Goal: Information Seeking & Learning: Find specific fact

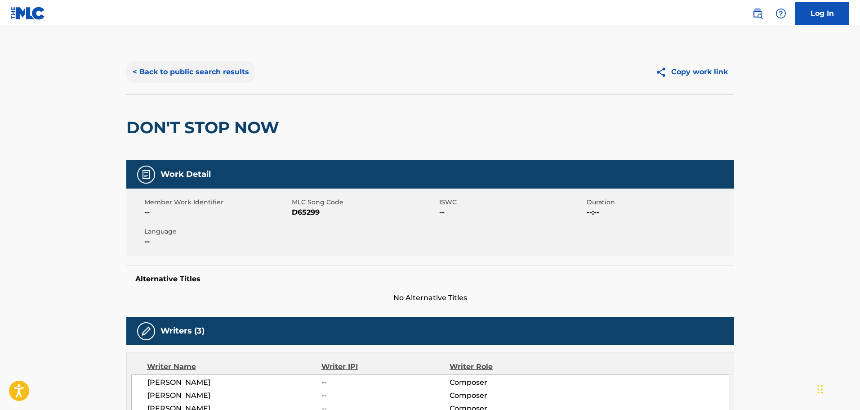
click at [167, 77] on button "< Back to public search results" at bounding box center [190, 72] width 129 height 22
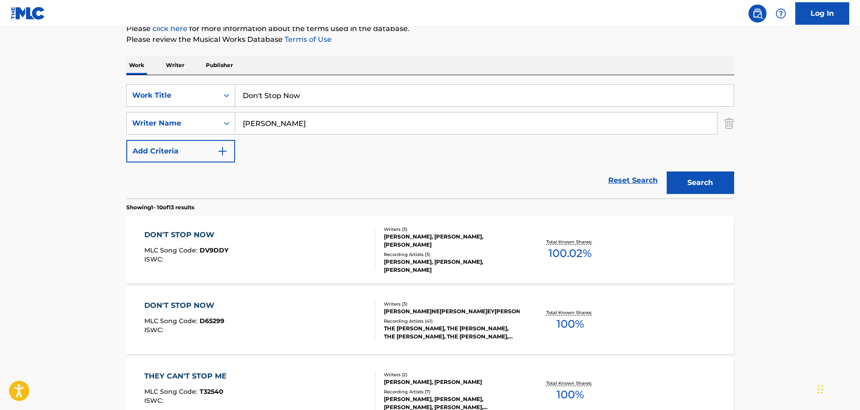
scroll to position [107, 0]
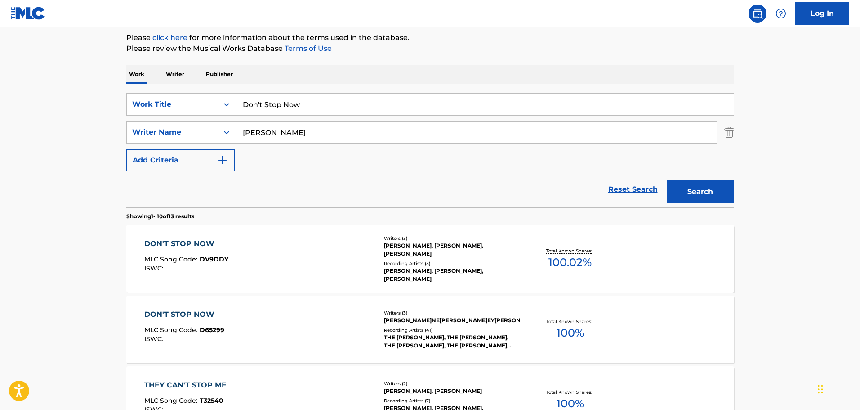
click at [269, 103] on input "Don't Stop Now" at bounding box center [484, 105] width 499 height 22
click at [269, 104] on input "Don't Stop Now" at bounding box center [484, 105] width 499 height 22
click at [270, 104] on input "Don't Stop Now" at bounding box center [484, 105] width 499 height 22
paste input "Alone"
click at [267, 110] on input "Don't SAlonetop Now" at bounding box center [484, 105] width 499 height 22
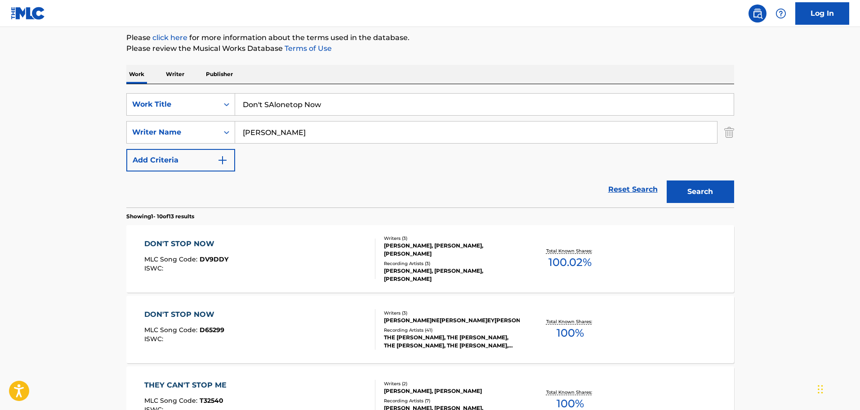
click at [267, 110] on input "Don't SAlonetop Now" at bounding box center [484, 105] width 499 height 22
paste input "Alone"
type input "Alone"
click at [259, 134] on input "[PERSON_NAME]" at bounding box center [476, 132] width 482 height 22
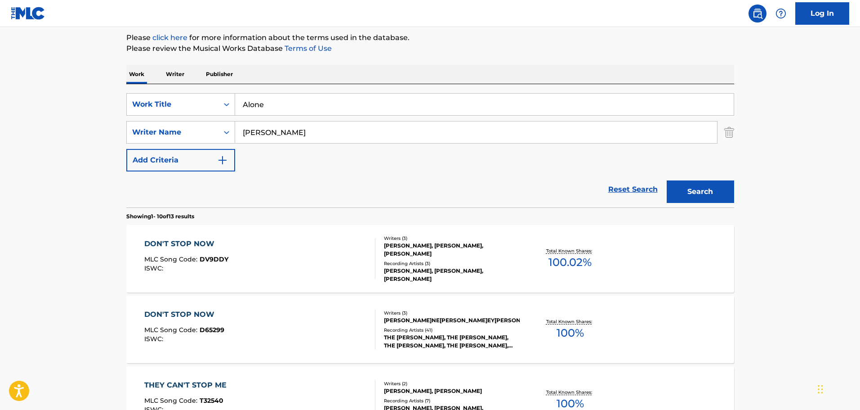
click at [252, 142] on input "[PERSON_NAME]" at bounding box center [476, 132] width 482 height 22
type input "[PERSON_NAME]"
click at [667, 180] on button "Search" at bounding box center [700, 191] width 67 height 22
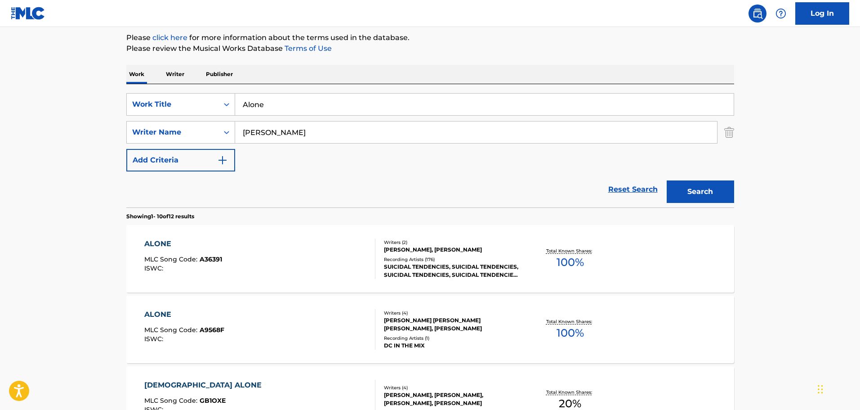
click at [311, 267] on div "ALONE MLC Song Code : A36391 ISWC :" at bounding box center [259, 258] width 231 height 40
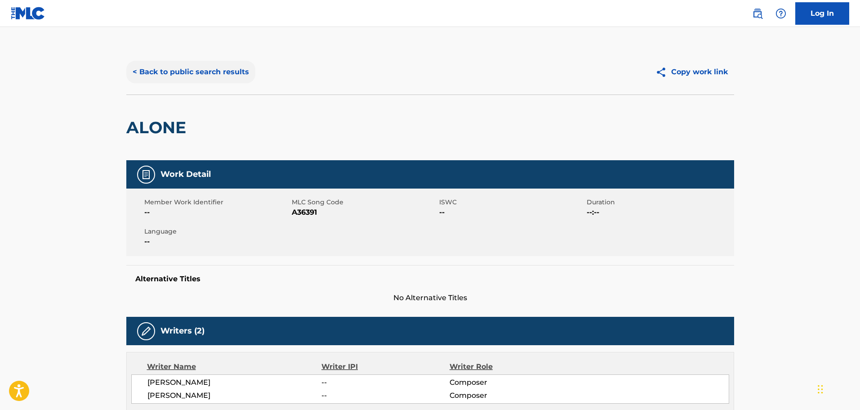
click at [228, 72] on button "< Back to public search results" at bounding box center [190, 72] width 129 height 22
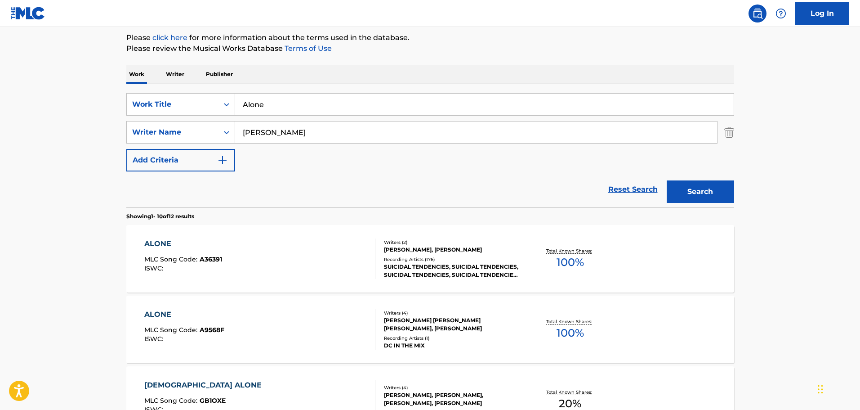
click at [257, 98] on input "Alone" at bounding box center [484, 105] width 499 height 22
paste input "LOST AGAIN"
type input "LOST AGAIN"
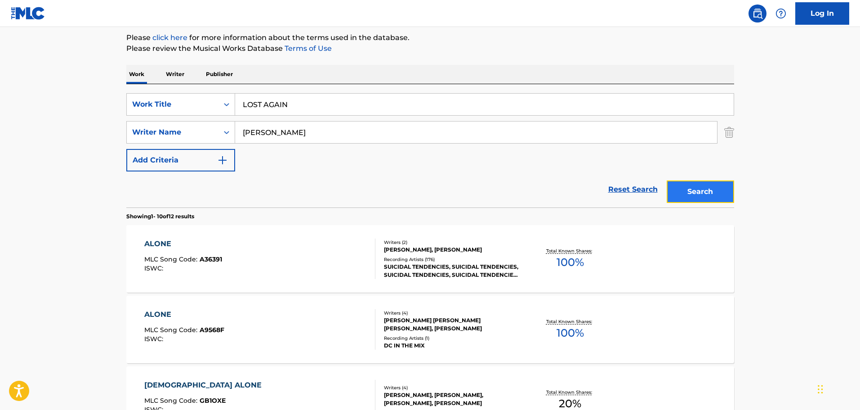
click at [704, 194] on button "Search" at bounding box center [700, 191] width 67 height 22
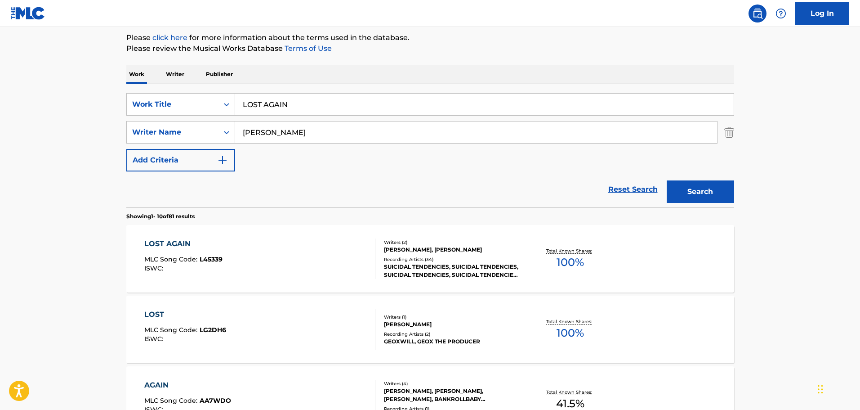
click at [285, 252] on div "LOST AGAIN MLC Song Code : L45339 ISWC :" at bounding box center [259, 258] width 231 height 40
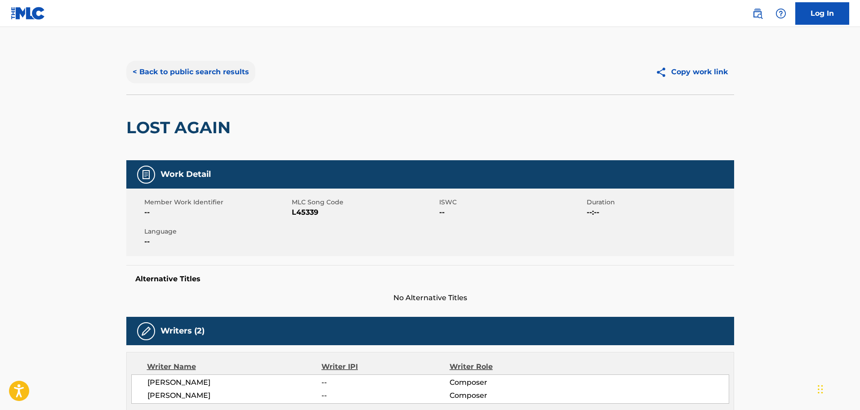
click at [189, 63] on button "< Back to public search results" at bounding box center [190, 72] width 129 height 22
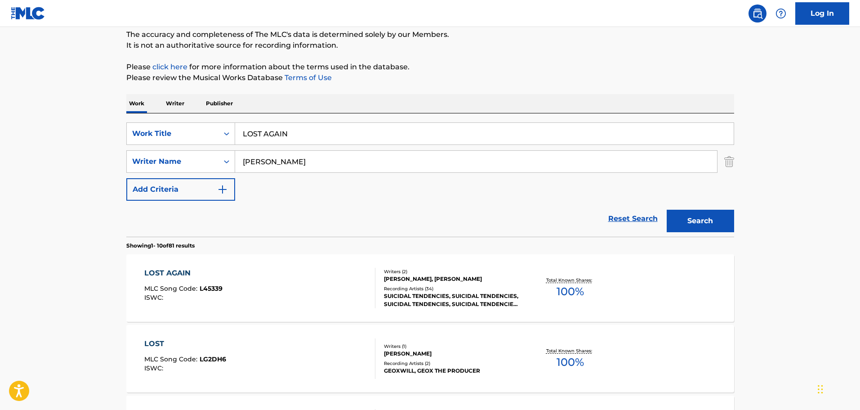
scroll to position [62, 0]
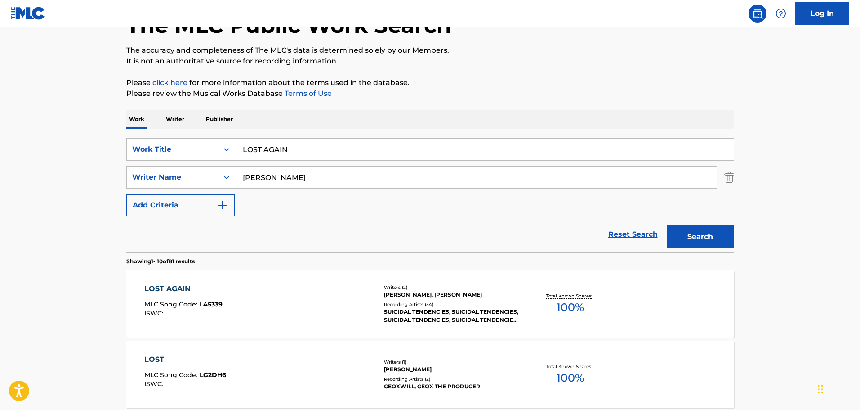
click at [287, 156] on input "LOST AGAIN" at bounding box center [484, 150] width 499 height 22
paste input "Deadlines and Dollar Signs"
type input "Deadlines and Dollar Signs"
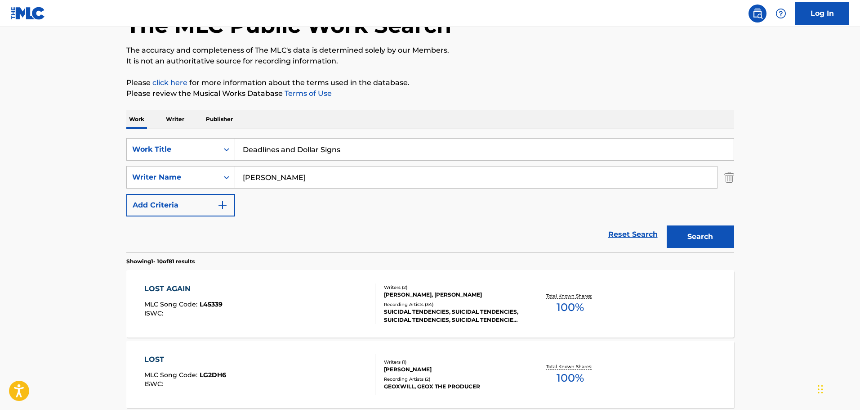
click at [256, 181] on input "[PERSON_NAME]" at bounding box center [476, 177] width 482 height 22
click at [249, 180] on input "MuiLarkr" at bounding box center [476, 177] width 482 height 22
type input "[PERSON_NAME]"
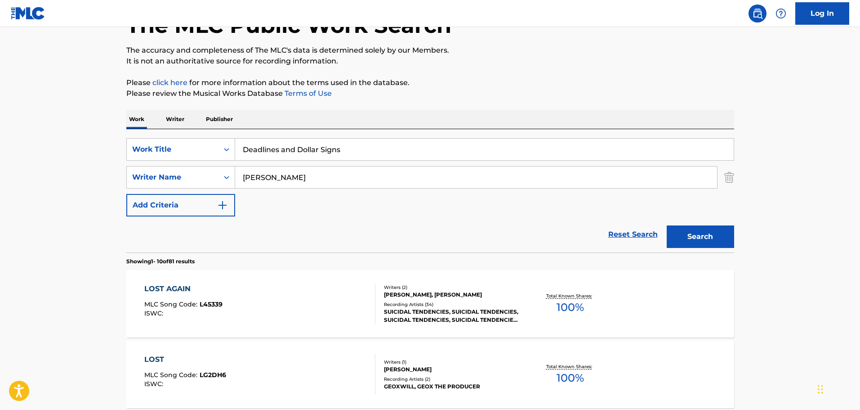
click at [667, 225] on button "Search" at bounding box center [700, 236] width 67 height 22
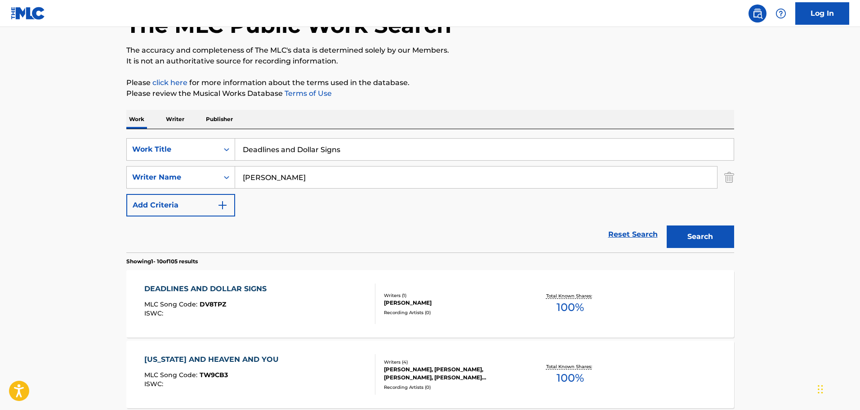
click at [255, 286] on div "DEADLINES AND DOLLAR SIGNS" at bounding box center [207, 288] width 127 height 11
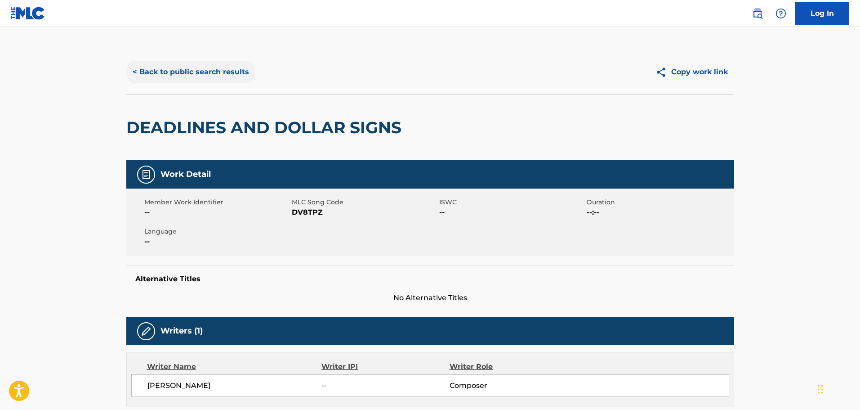
click at [223, 83] on button "< Back to public search results" at bounding box center [190, 72] width 129 height 22
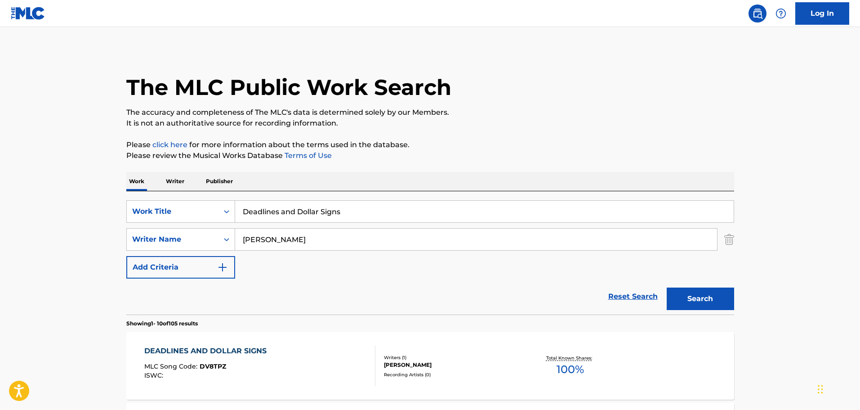
scroll to position [62, 0]
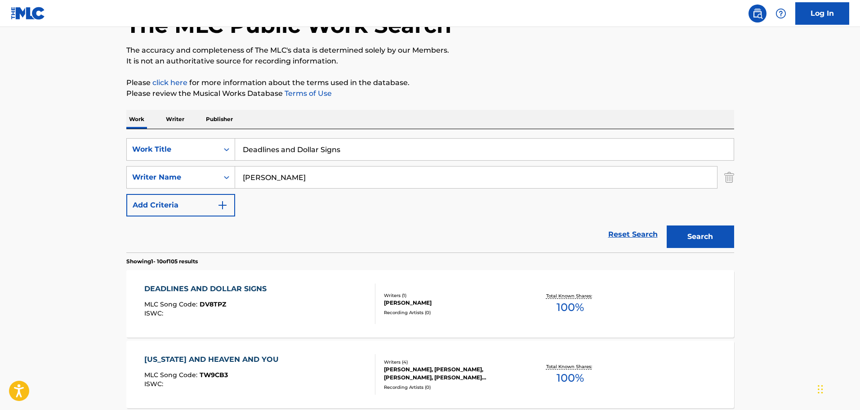
click at [263, 146] on input "Deadlines and Dollar Signs" at bounding box center [484, 150] width 499 height 22
paste input "Abendkonzert"
type input "Abendkonzert"
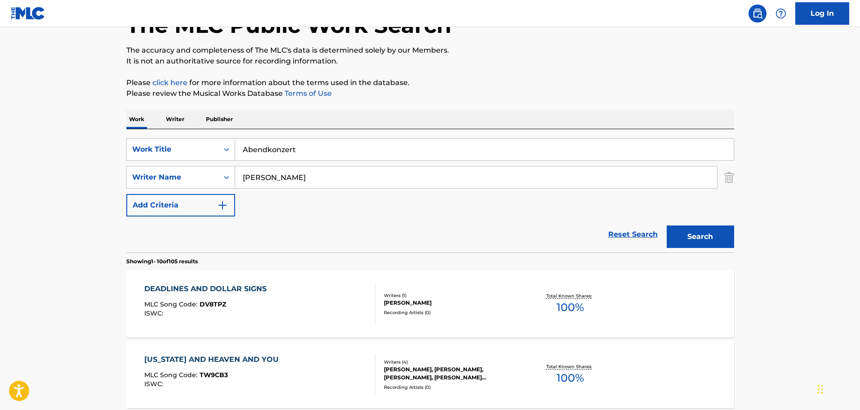
click at [252, 169] on input "[PERSON_NAME]" at bounding box center [476, 177] width 482 height 22
click at [667, 225] on button "Search" at bounding box center [700, 236] width 67 height 22
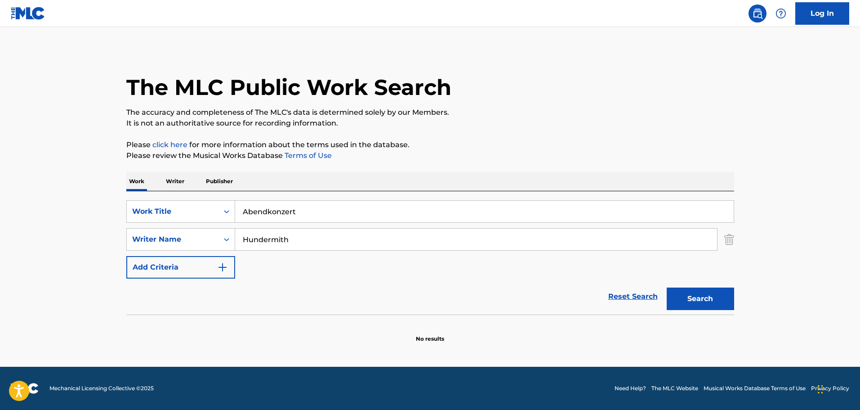
click at [270, 238] on input "Hundermith" at bounding box center [476, 239] width 482 height 22
type input "Hundemith"
click at [667, 287] on button "Search" at bounding box center [700, 298] width 67 height 22
click at [267, 239] on input "Hundemith" at bounding box center [476, 239] width 482 height 22
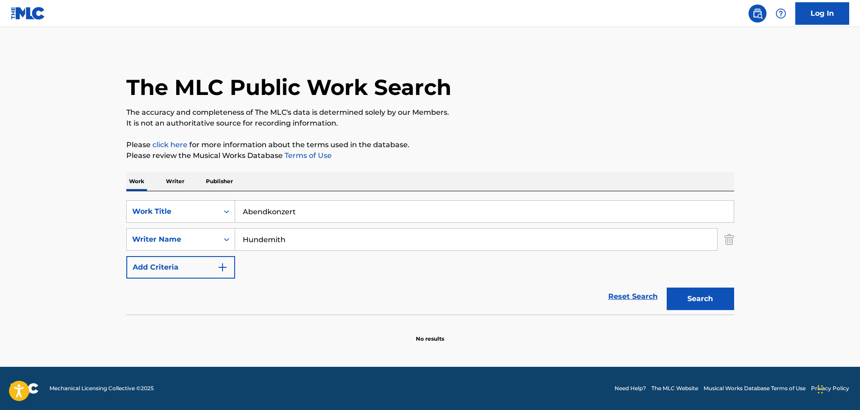
click at [267, 239] on input "Hundemith" at bounding box center [476, 239] width 482 height 22
click at [667, 287] on button "Search" at bounding box center [700, 298] width 67 height 22
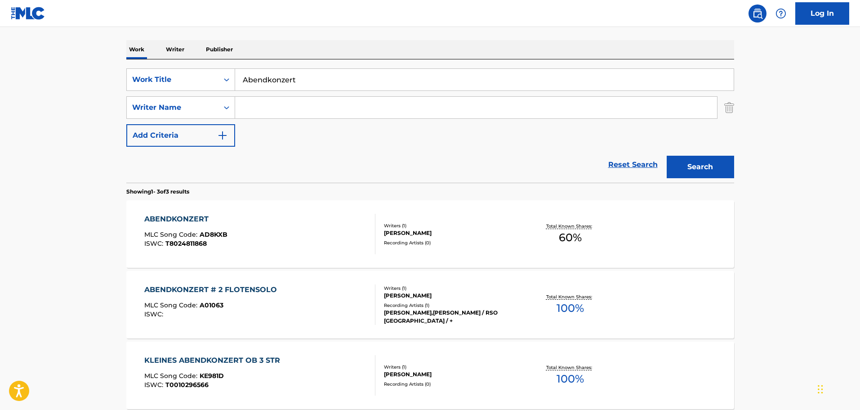
scroll to position [135, 0]
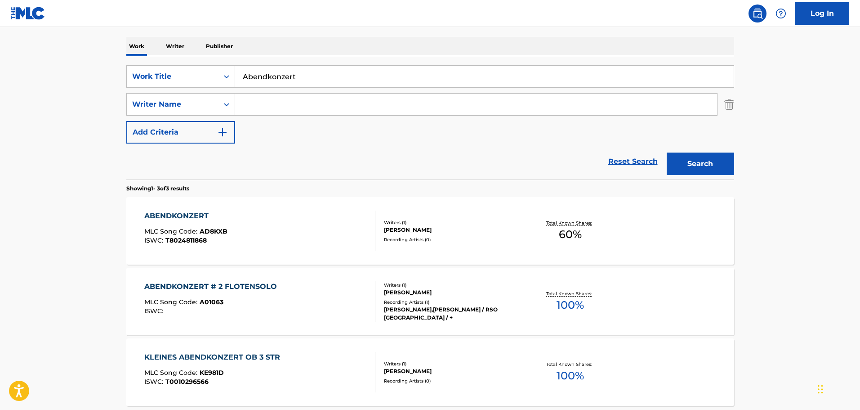
click at [249, 205] on div "ABENDKONZERT MLC Song Code : AD8KXB ISWC : T8024811868 Writers ( 1 ) [PERSON_NA…" at bounding box center [430, 230] width 608 height 67
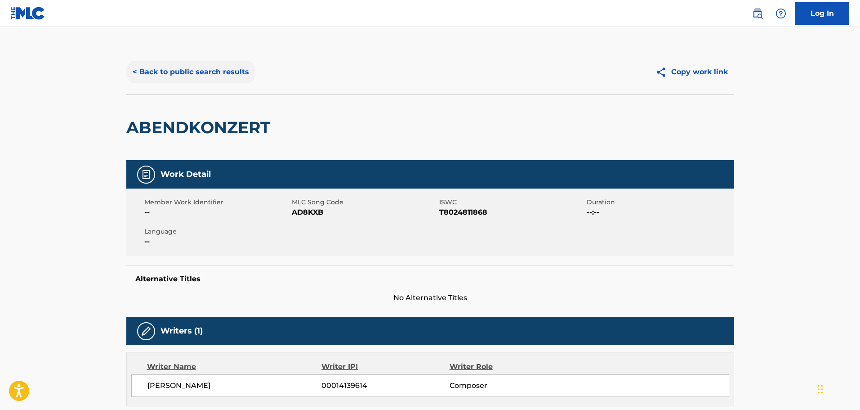
click at [134, 63] on button "< Back to public search results" at bounding box center [190, 72] width 129 height 22
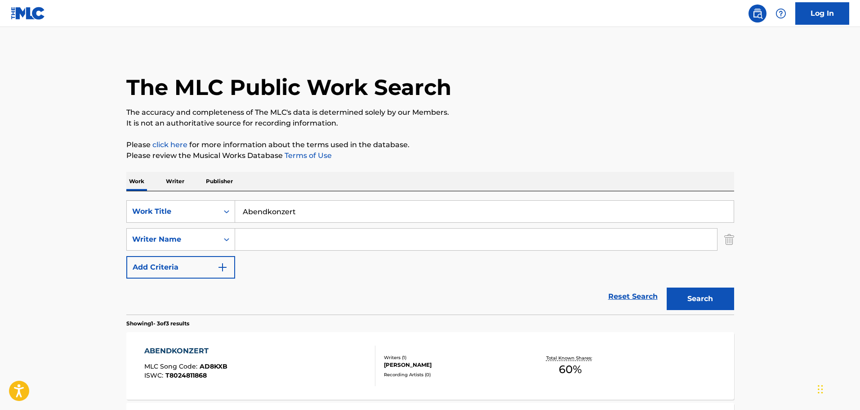
scroll to position [135, 0]
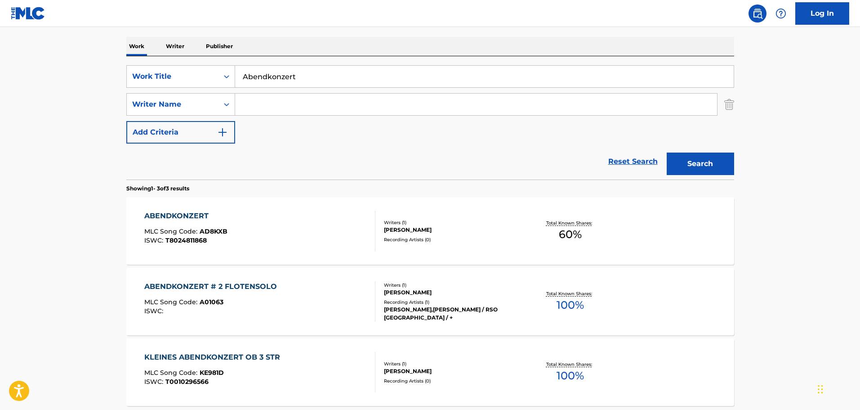
click at [321, 77] on input "Abendkonzert" at bounding box center [484, 77] width 499 height 22
paste input "[PERSON_NAME]"
type input "[PERSON_NAME] Tedesca"
click at [702, 166] on button "Search" at bounding box center [700, 163] width 67 height 22
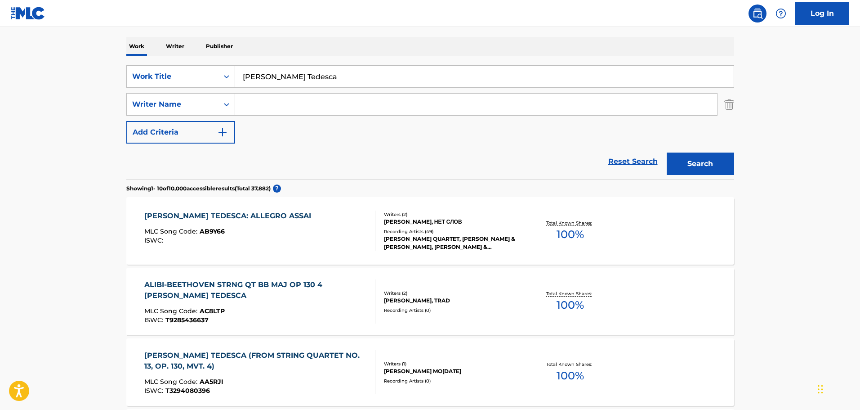
click at [277, 101] on input "Search Form" at bounding box center [476, 105] width 482 height 22
type input "n"
type input "beethoven"
click at [667, 152] on button "Search" at bounding box center [700, 163] width 67 height 22
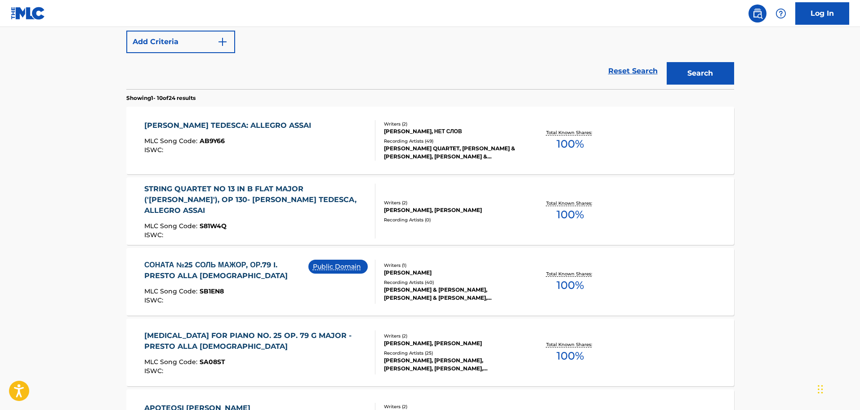
scroll to position [225, 0]
click at [195, 118] on div "[PERSON_NAME] TEDESCA: ALLEGRO ASSAI MLC Song Code : AB9Y66 ISWC : Writers ( 2 …" at bounding box center [430, 140] width 608 height 67
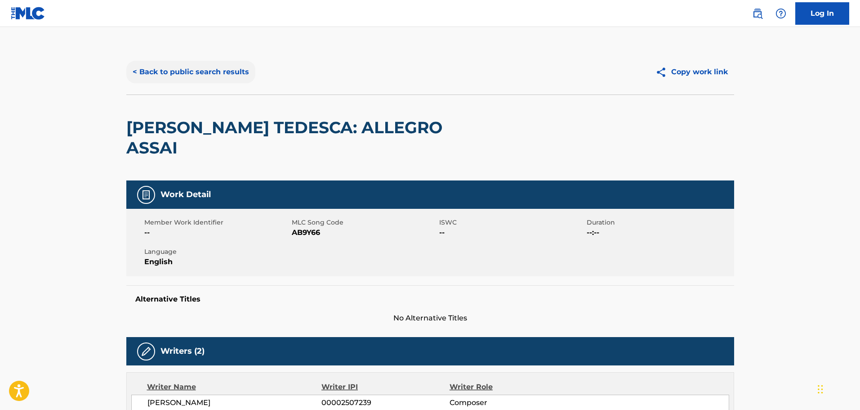
click at [212, 68] on button "< Back to public search results" at bounding box center [190, 72] width 129 height 22
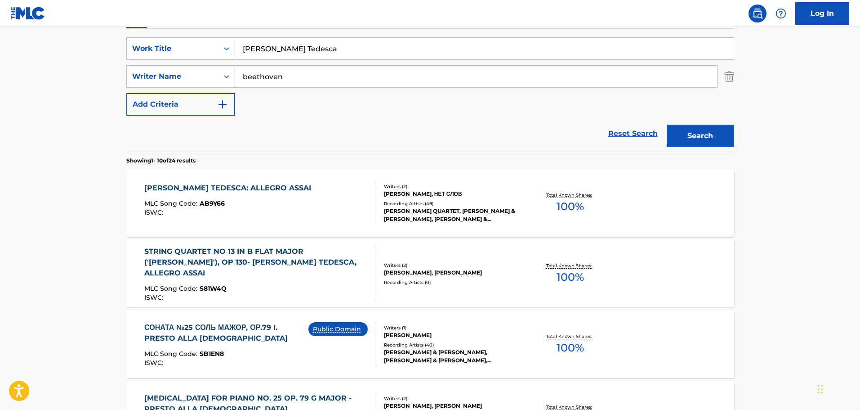
scroll to position [141, 0]
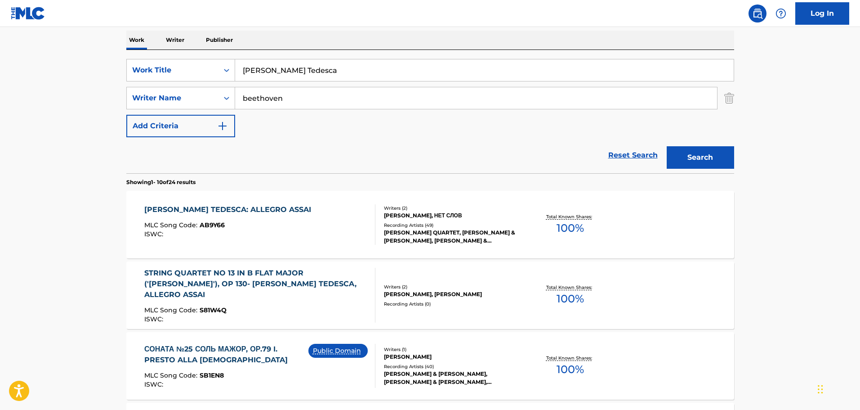
click at [291, 68] on input "[PERSON_NAME] Tedesca" at bounding box center [484, 70] width 499 height 22
paste input "Duets: [PERSON_NAME]"
type input "Duets: [PERSON_NAME]"
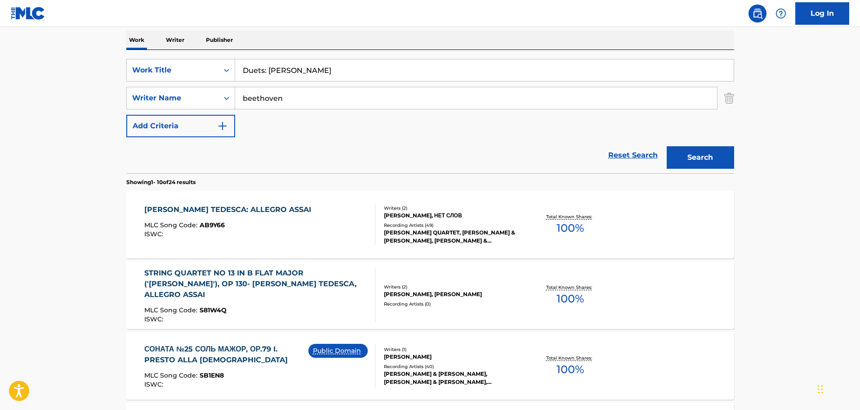
click at [266, 92] on input "beethoven" at bounding box center [476, 98] width 482 height 22
type input "Hindemith"
click at [667, 146] on button "Search" at bounding box center [700, 157] width 67 height 22
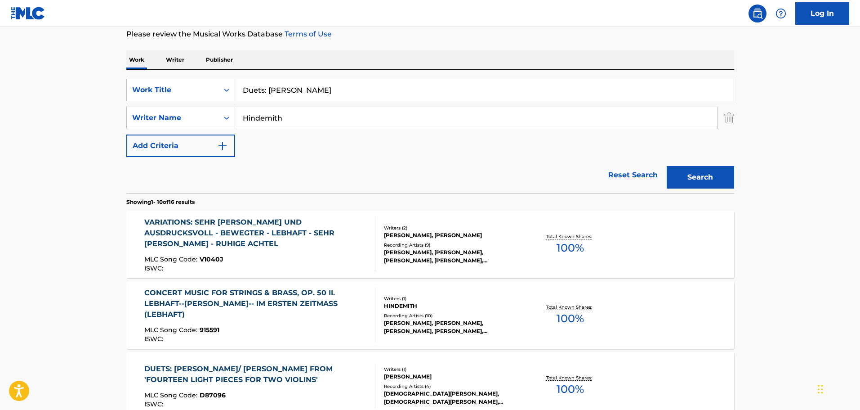
scroll to position [51, 0]
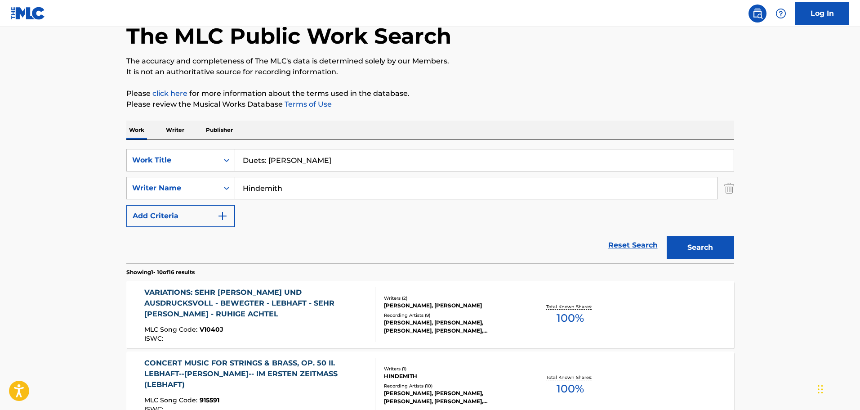
click at [273, 163] on input "Duets: [PERSON_NAME]" at bounding box center [484, 160] width 499 height 22
click at [273, 159] on input "Duets: [PERSON_NAME]" at bounding box center [484, 160] width 499 height 22
click at [269, 156] on input "Duets: [PERSON_NAME]" at bounding box center [484, 160] width 499 height 22
click at [269, 159] on input "Duets: [PERSON_NAME]" at bounding box center [484, 160] width 499 height 22
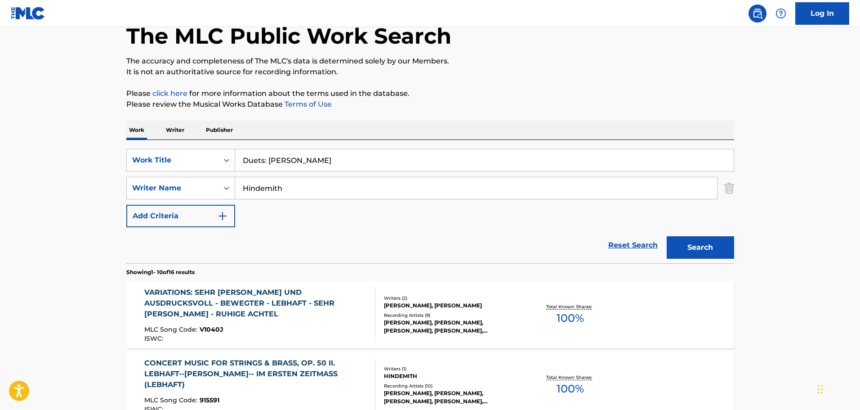
click at [269, 159] on input "Duets: [PERSON_NAME]" at bounding box center [484, 160] width 499 height 22
paste input "[MEDICAL_DATA] FOR HORN AND PIANO"
type input "[MEDICAL_DATA] FOR HORN AND PIANO"
click at [262, 181] on input "Hindemith" at bounding box center [476, 188] width 482 height 22
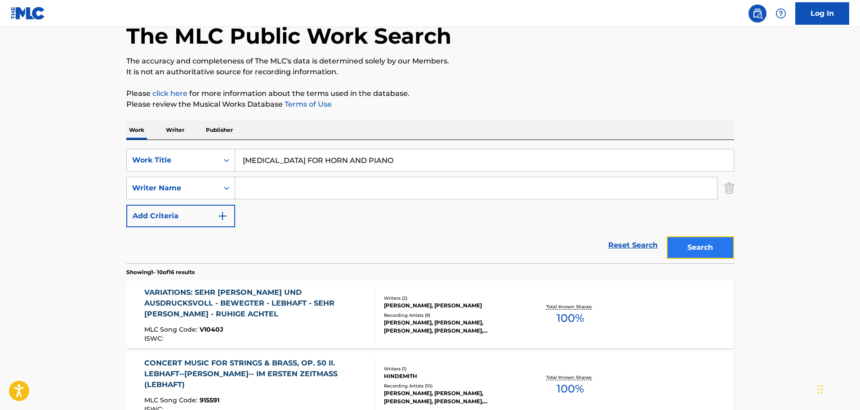
click at [692, 247] on button "Search" at bounding box center [700, 247] width 67 height 22
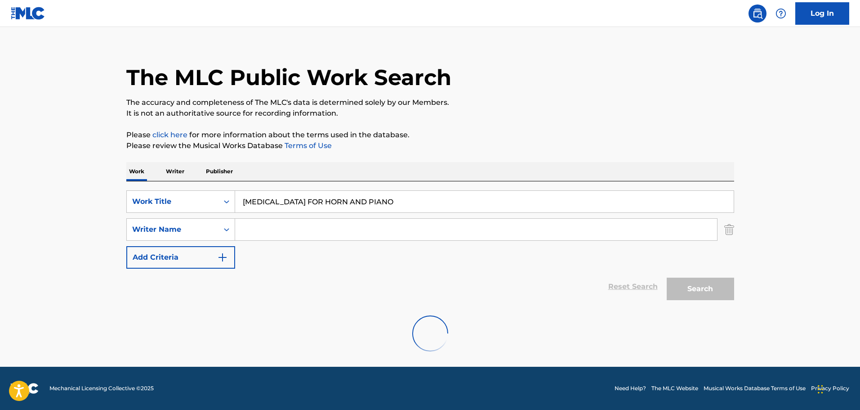
scroll to position [0, 0]
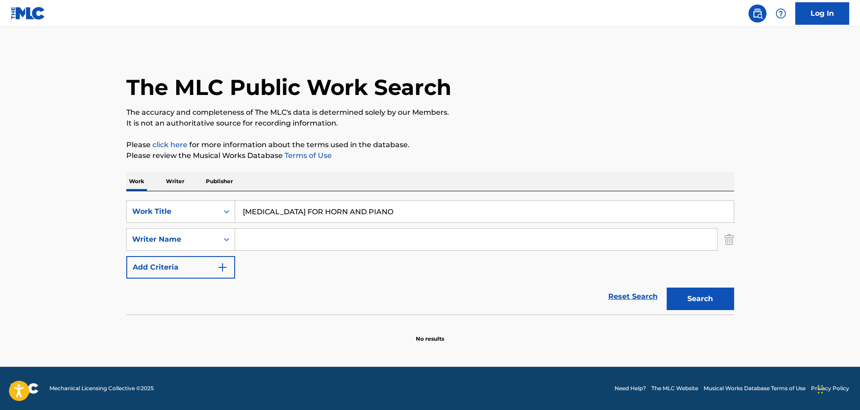
drag, startPoint x: 245, startPoint y: 231, endPoint x: 245, endPoint y: 236, distance: 5.0
click at [245, 236] on input "Search Form" at bounding box center [476, 239] width 482 height 22
type input "Hindemith"
click at [667, 287] on button "Search" at bounding box center [700, 298] width 67 height 22
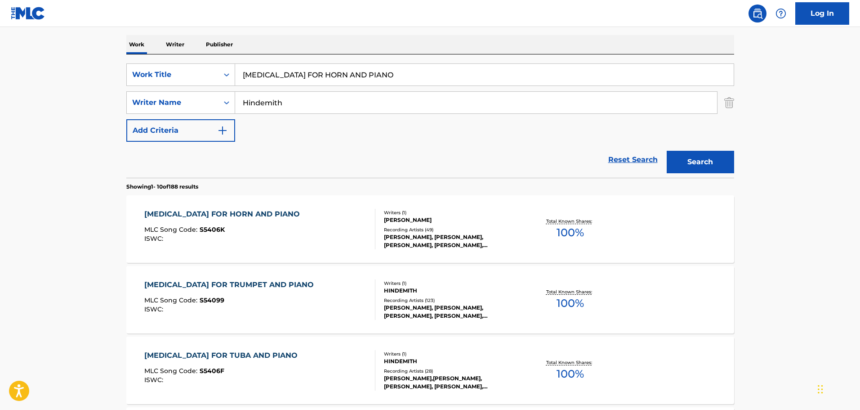
scroll to position [180, 0]
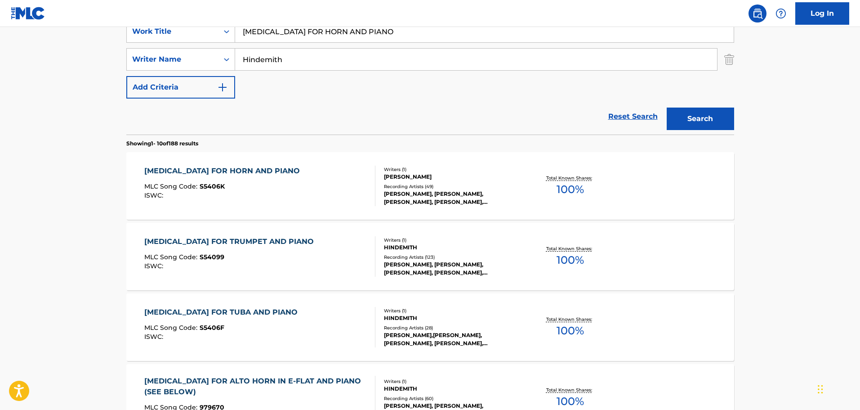
click at [253, 206] on div "[MEDICAL_DATA] FOR HORN AND PIANO MLC Song Code : S5406K ISWC :" at bounding box center [224, 185] width 160 height 40
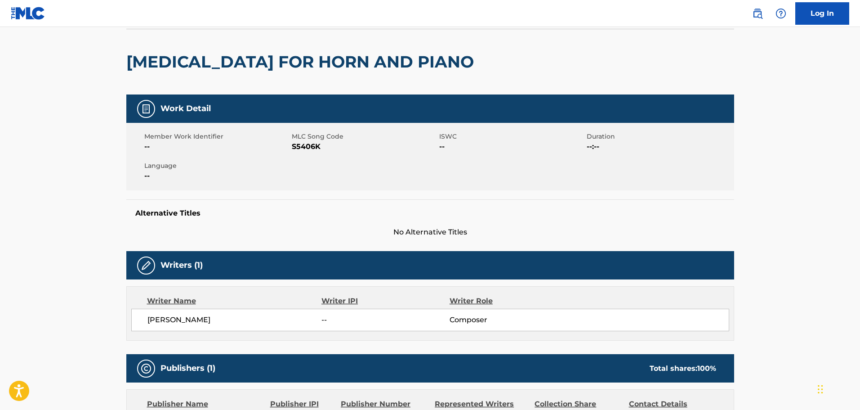
scroll to position [135, 0]
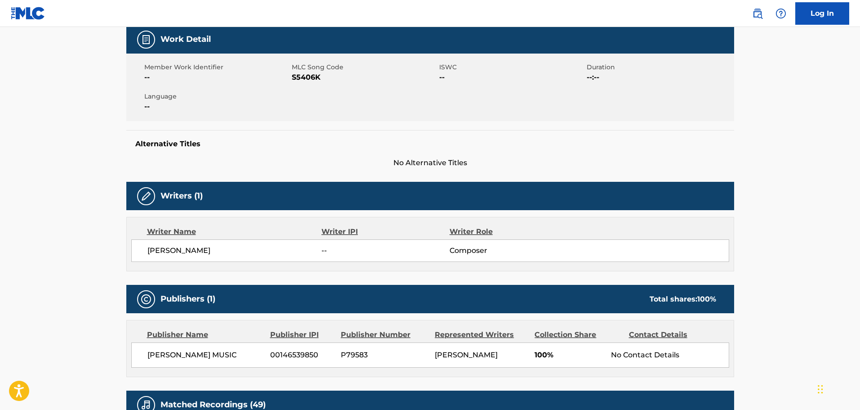
click at [154, 355] on span "[PERSON_NAME] MUSIC" at bounding box center [206, 354] width 116 height 11
copy div "[PERSON_NAME] MUSIC"
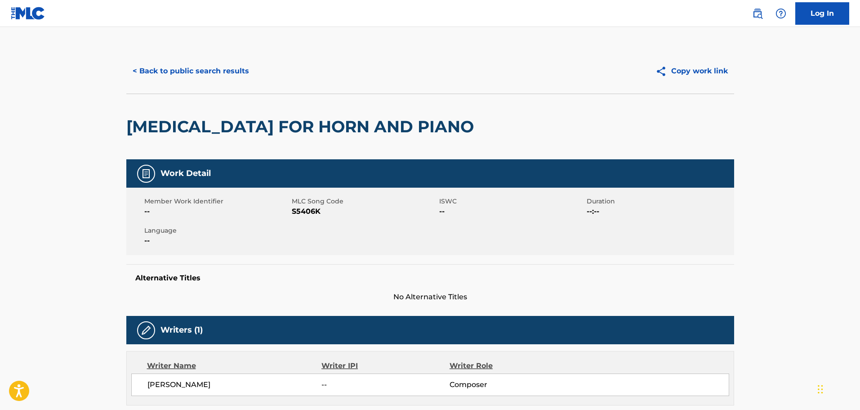
scroll to position [0, 0]
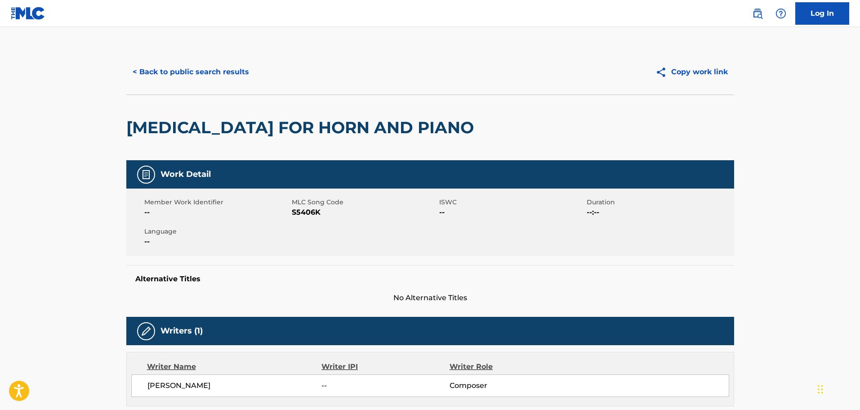
click at [311, 214] on span "S5406K" at bounding box center [364, 212] width 145 height 11
copy span "S5406K"
click at [154, 83] on button "< Back to public search results" at bounding box center [190, 72] width 129 height 22
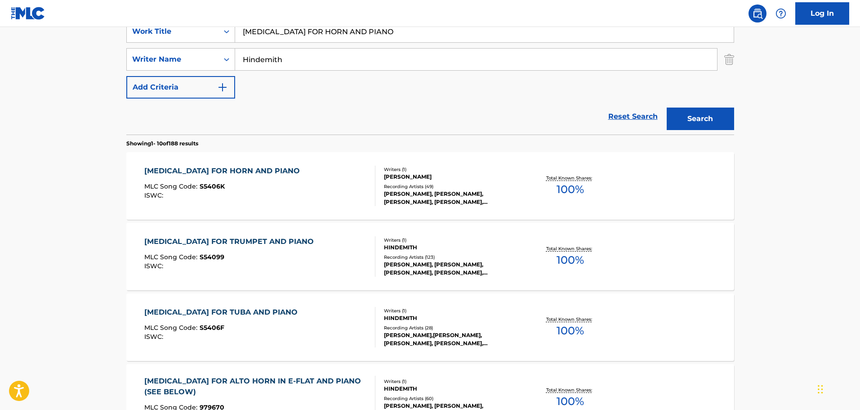
click at [249, 33] on input "[MEDICAL_DATA] FOR HORN AND PIANO" at bounding box center [484, 32] width 499 height 22
paste input "Galop"
type input "Galop"
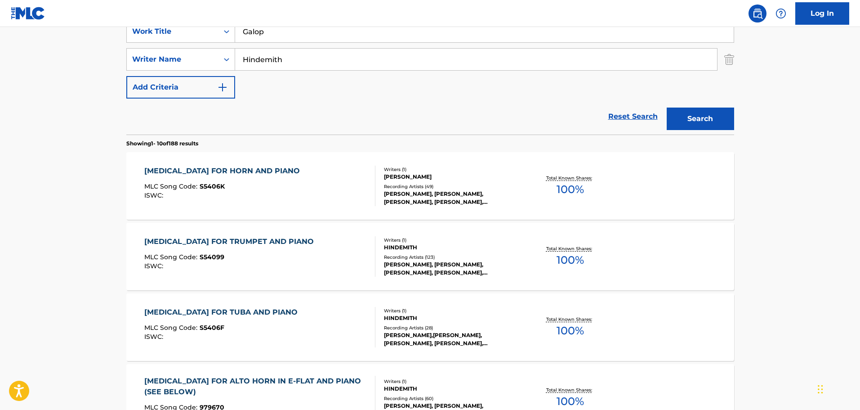
click at [248, 60] on input "Hindemith" at bounding box center [476, 60] width 482 height 22
type input "[PERSON_NAME]"
click at [667, 107] on button "Search" at bounding box center [700, 118] width 67 height 22
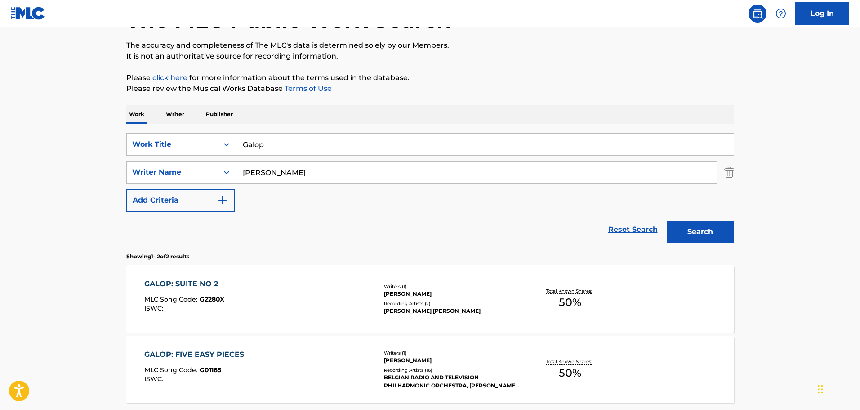
scroll to position [60, 0]
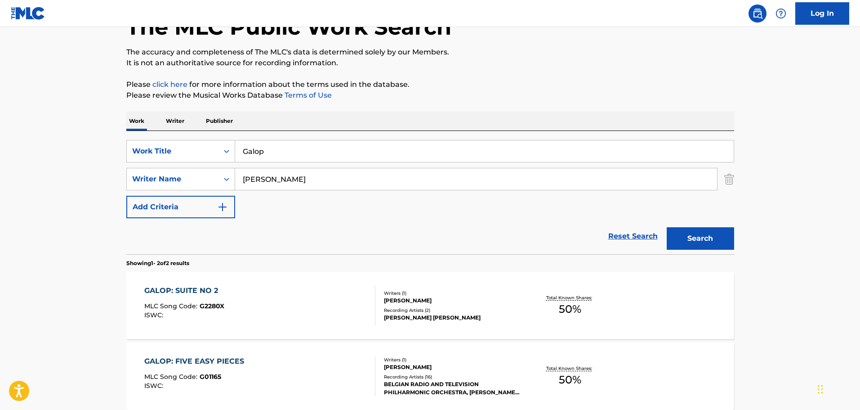
click at [264, 152] on input "Galop" at bounding box center [484, 151] width 499 height 22
click at [264, 150] on input "Galop" at bounding box center [484, 151] width 499 height 22
paste input "Pavane Pour La Belle Au Bois Dormante"
click at [248, 154] on input "GalopPavane Pour La Belle Au Bois Dormante" at bounding box center [484, 151] width 499 height 22
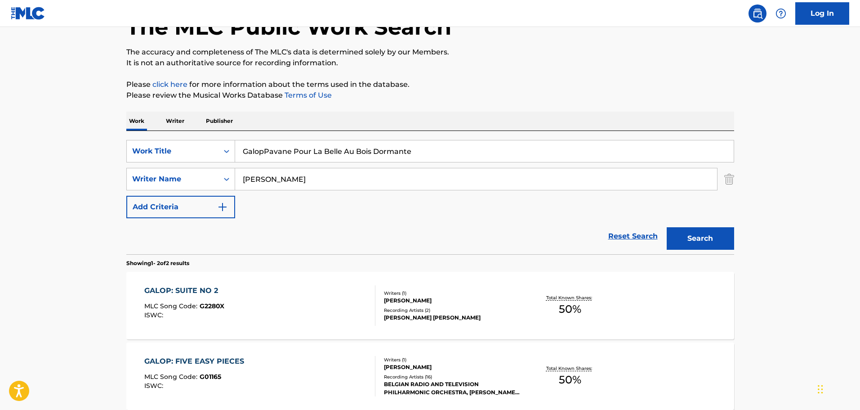
click at [248, 154] on input "GalopPavane Pour La Belle Au Bois Dormante" at bounding box center [484, 151] width 499 height 22
paste input "Search Form"
type input "Pavane Pour La Belle Au Bois Dormante"
click at [254, 184] on input "[PERSON_NAME]" at bounding box center [476, 179] width 482 height 22
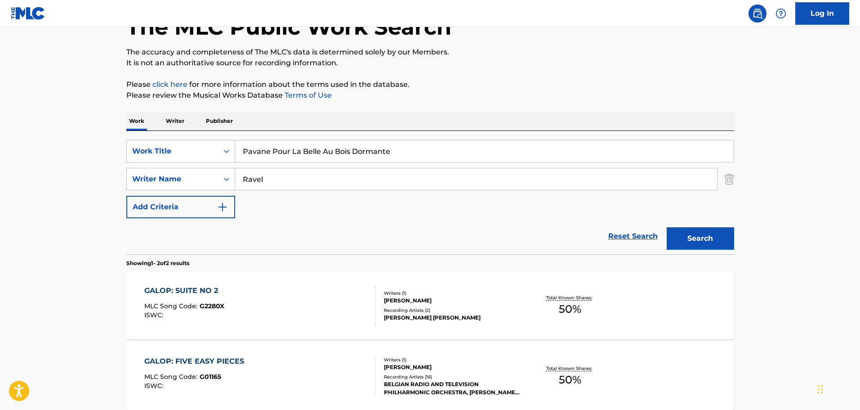
type input "Ravel"
click at [667, 227] on button "Search" at bounding box center [700, 238] width 67 height 22
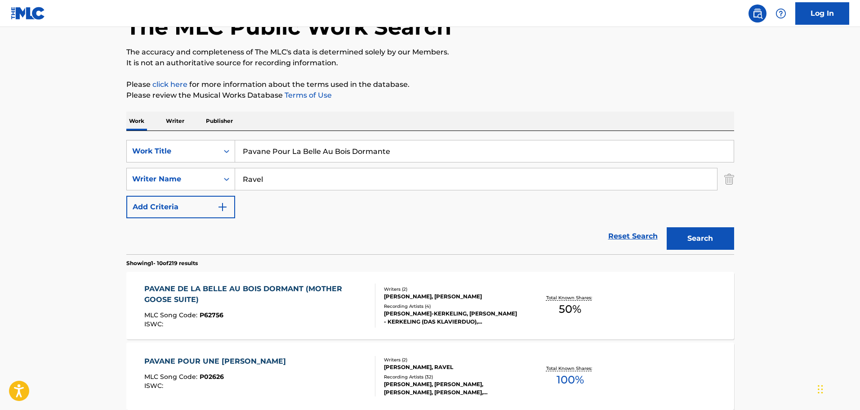
scroll to position [105, 0]
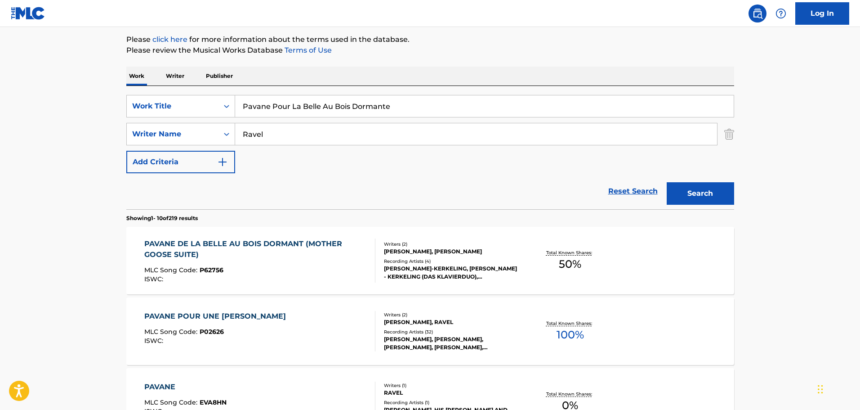
click at [160, 174] on div "Reset Search Search" at bounding box center [430, 191] width 608 height 36
click at [160, 168] on button "Add Criteria" at bounding box center [180, 162] width 109 height 22
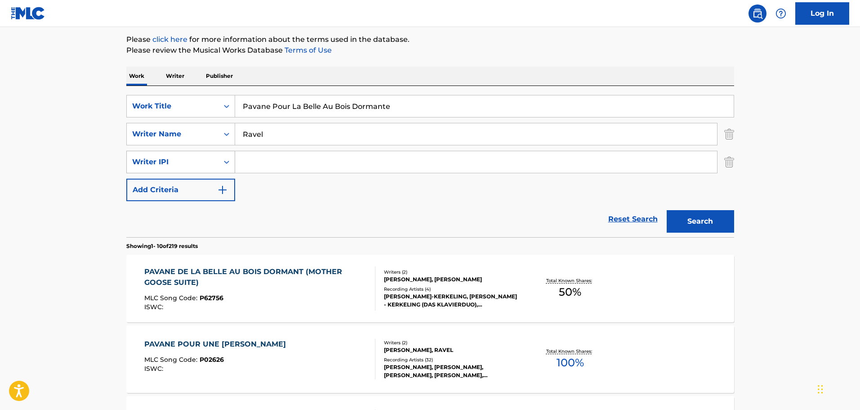
click at [160, 166] on div "Writer IPI" at bounding box center [172, 161] width 81 height 11
click at [732, 157] on img "Search Form" at bounding box center [729, 162] width 10 height 22
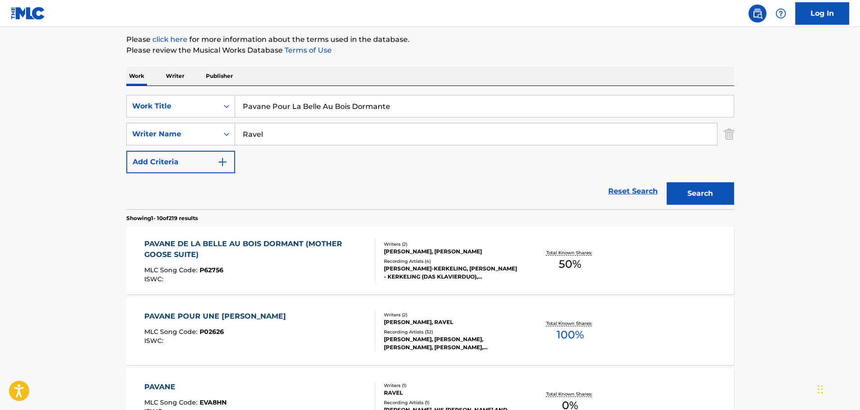
click at [304, 111] on input "Pavane Pour La Belle Au Bois Dormante" at bounding box center [484, 106] width 499 height 22
click at [301, 113] on input "Pavane Pour La Belle Au Bois Dormante" at bounding box center [484, 106] width 499 height 22
click at [291, 115] on input "Pavane Pour La Belle Au Bois Dormante" at bounding box center [484, 106] width 499 height 22
click at [290, 111] on input "Pavane Pour La Belle Au Bois Dormante" at bounding box center [484, 106] width 499 height 22
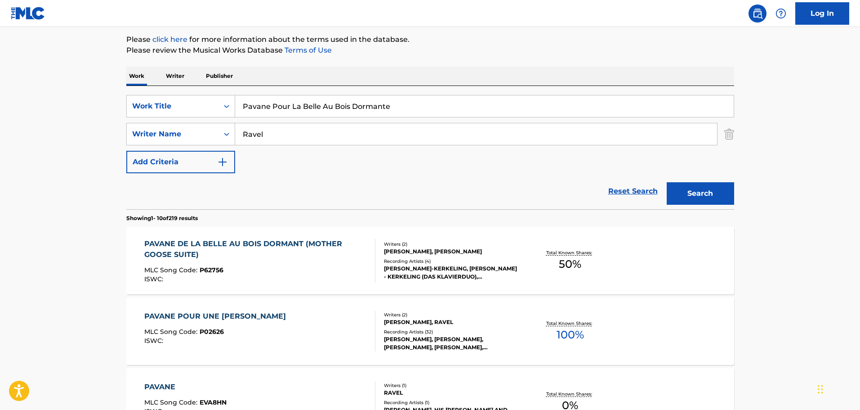
click at [290, 111] on input "Pavane Pour La Belle Au Bois Dormante" at bounding box center [484, 106] width 499 height 22
paste input "Asturiana"
type input "Asturiana"
click at [259, 131] on input "Ravel" at bounding box center [476, 134] width 482 height 22
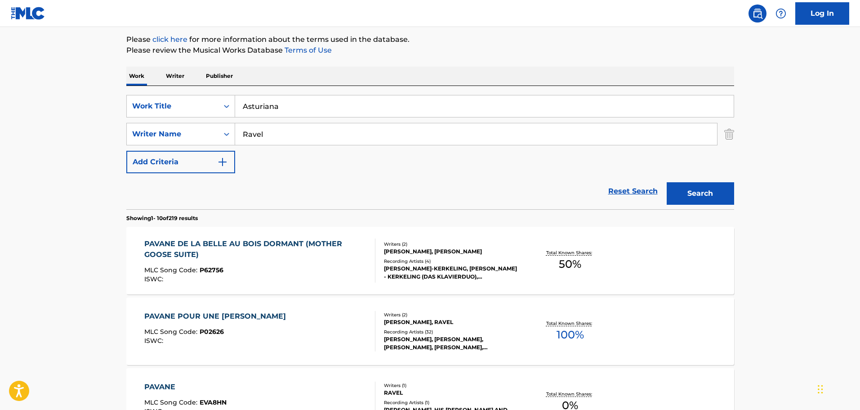
click at [259, 131] on input "Ravel" at bounding box center [476, 134] width 482 height 22
type input "Falla"
click at [667, 182] on button "Search" at bounding box center [700, 193] width 67 height 22
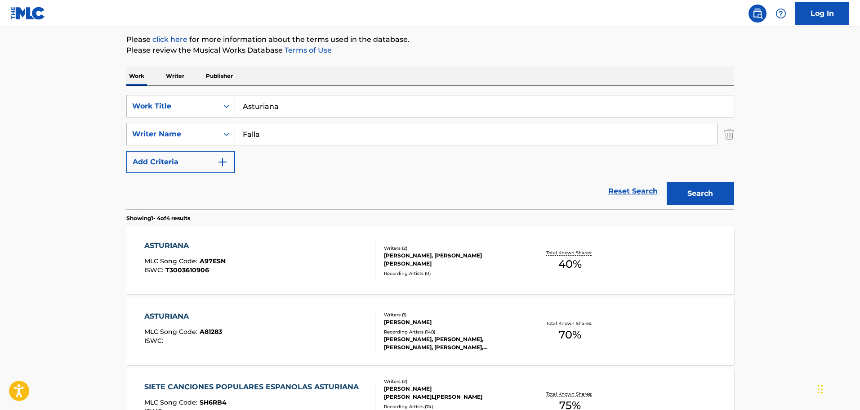
scroll to position [150, 0]
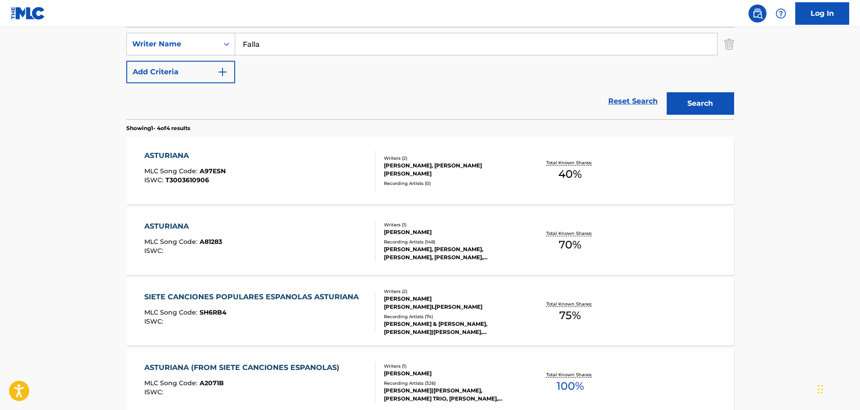
click at [257, 234] on div "ASTURIANA MLC Song Code : A81283 ISWC :" at bounding box center [259, 241] width 231 height 40
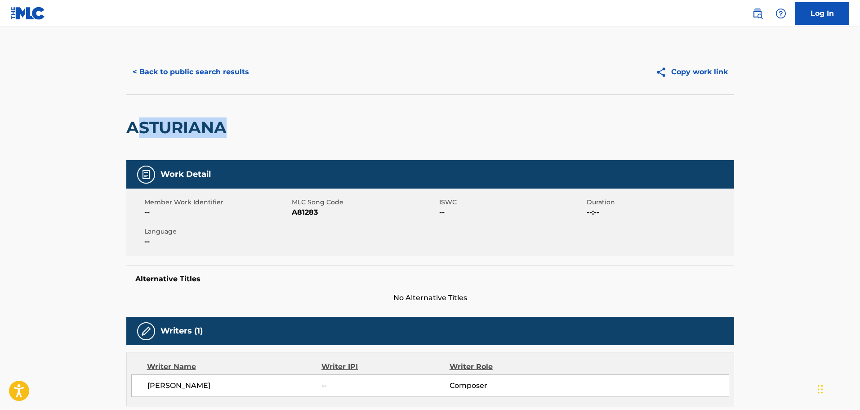
drag, startPoint x: 143, startPoint y: 127, endPoint x: 276, endPoint y: 143, distance: 134.0
click at [276, 143] on div "ASTURIANA" at bounding box center [430, 127] width 608 height 66
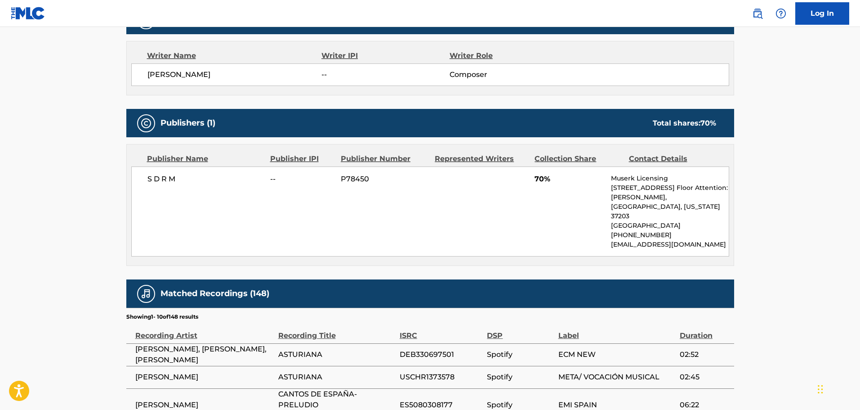
scroll to position [315, 0]
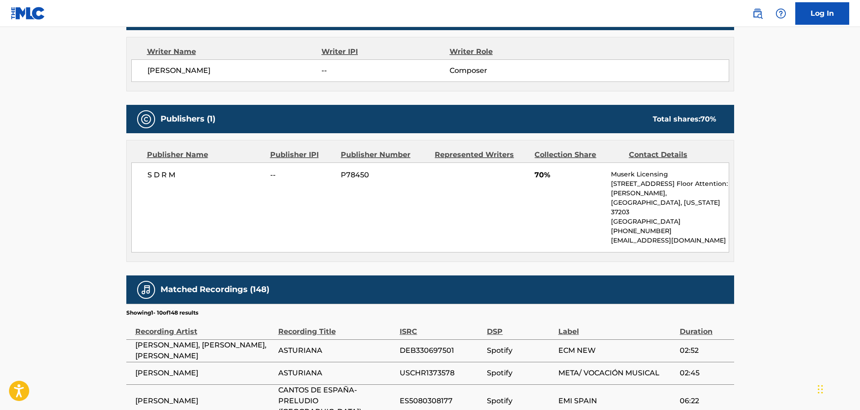
click at [631, 236] on p "[EMAIL_ADDRESS][DOMAIN_NAME]" at bounding box center [669, 240] width 117 height 9
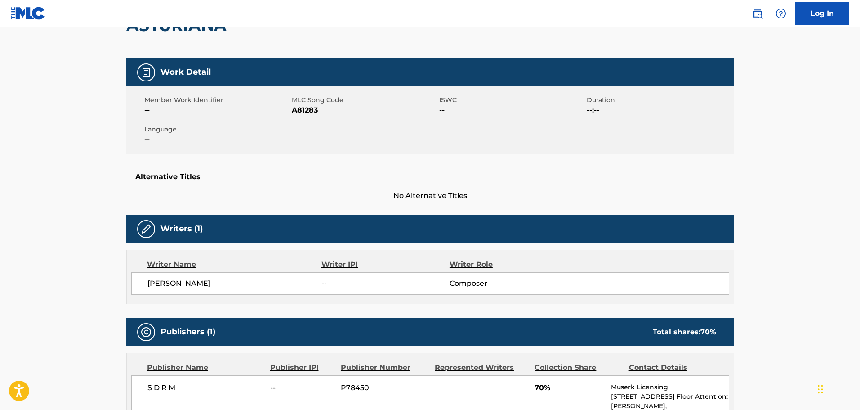
scroll to position [0, 0]
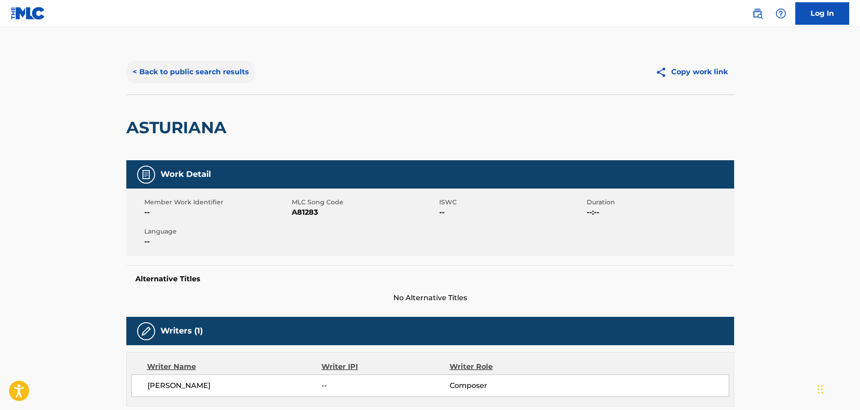
click at [150, 65] on button "< Back to public search results" at bounding box center [190, 72] width 129 height 22
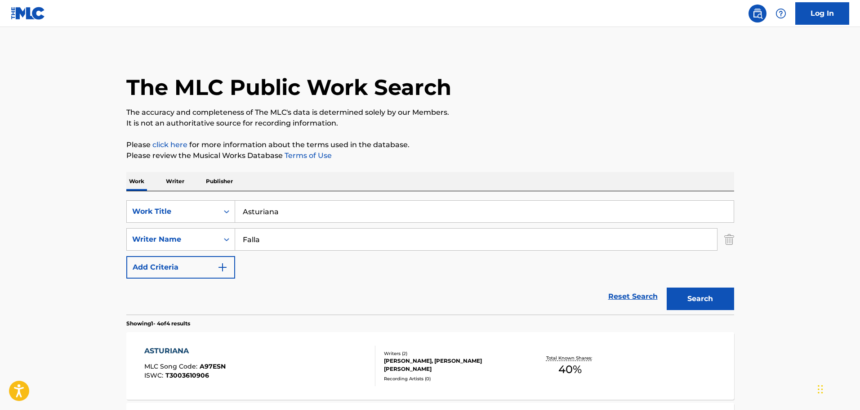
click at [250, 212] on input "Asturiana" at bounding box center [484, 212] width 499 height 22
paste input "sez Vif Et Bien Rythme"
type input "Assez Vif Et Bien Rythme"
click at [254, 242] on input "Falla" at bounding box center [476, 239] width 482 height 22
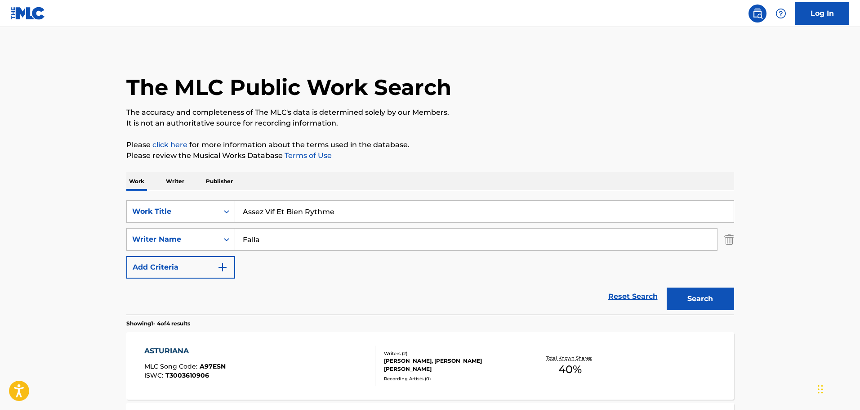
click at [254, 242] on input "Falla" at bounding box center [476, 239] width 482 height 22
type input "[PERSON_NAME]"
click at [667, 287] on button "Search" at bounding box center [700, 298] width 67 height 22
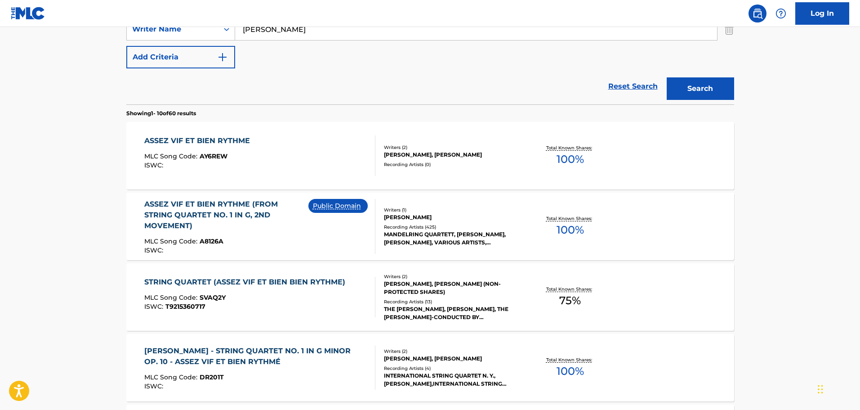
scroll to position [225, 0]
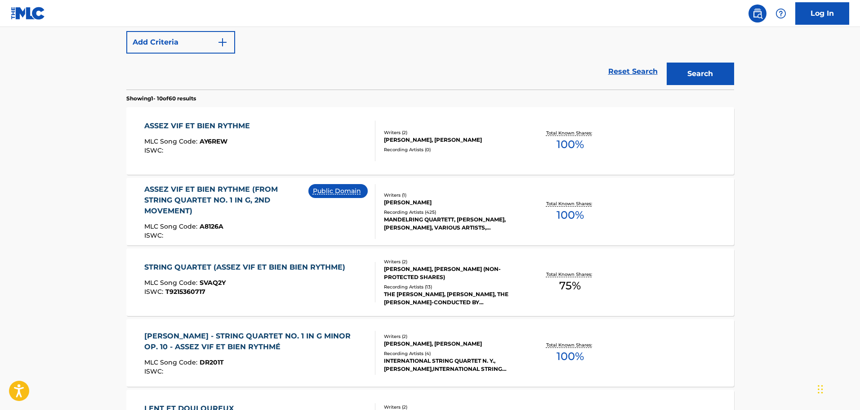
click at [282, 238] on div "ISWC :" at bounding box center [226, 235] width 164 height 7
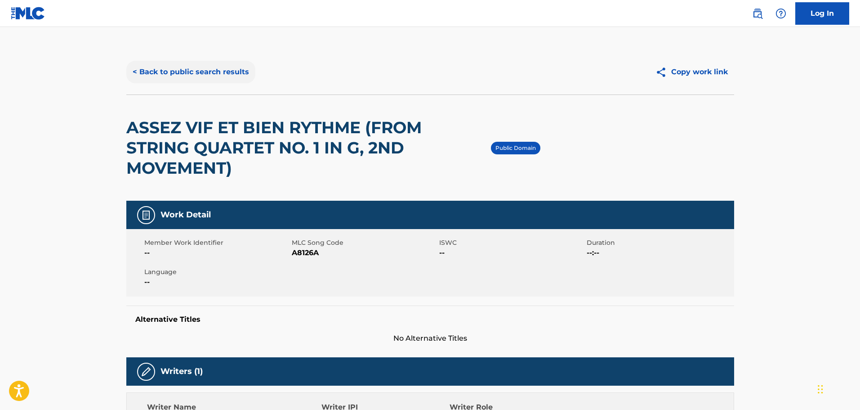
click at [139, 67] on button "< Back to public search results" at bounding box center [190, 72] width 129 height 22
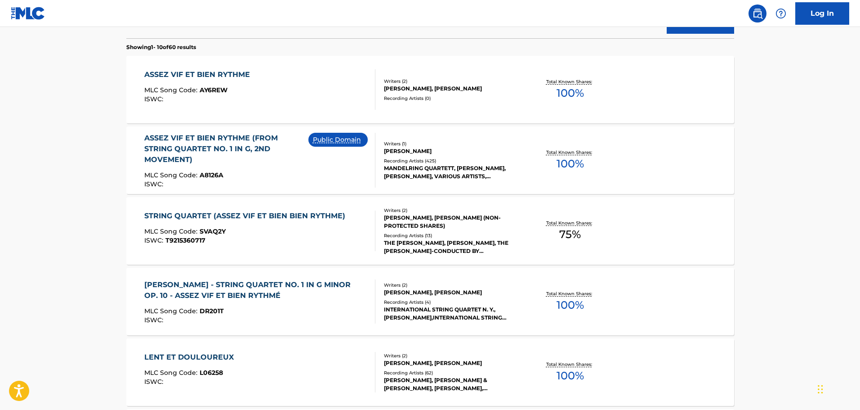
scroll to position [96, 0]
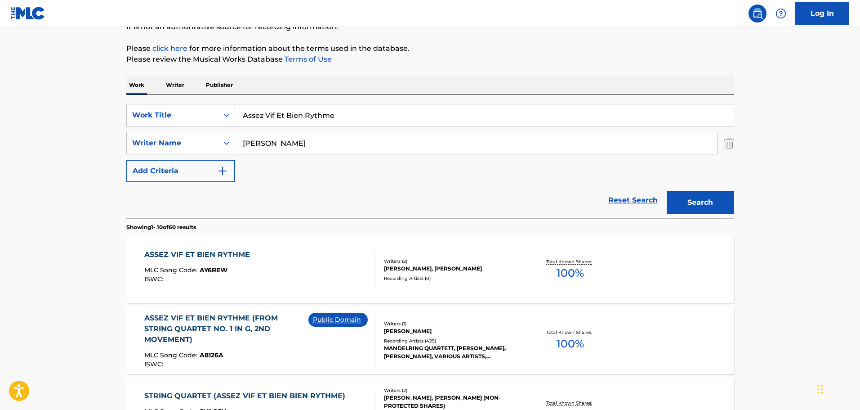
click at [245, 108] on input "Assez Vif Et Bien Rythme" at bounding box center [484, 115] width 499 height 22
paste input "[PERSON_NAME]"
type input "[PERSON_NAME] Tedesca"
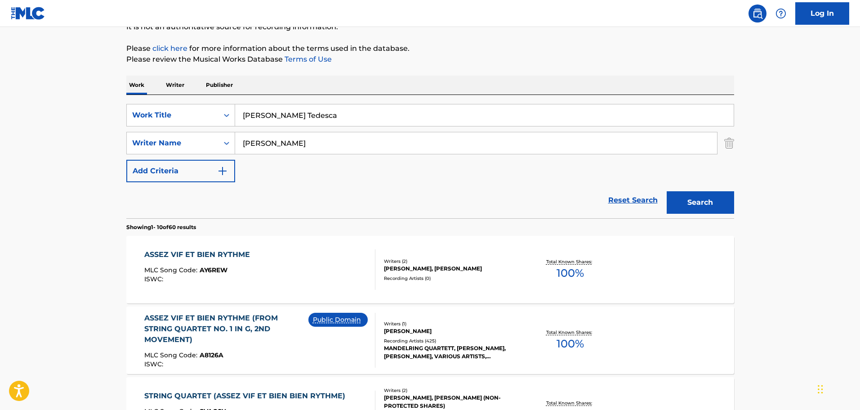
click at [255, 142] on input "[PERSON_NAME]" at bounding box center [476, 143] width 482 height 22
type input "beethoven"
click at [667, 191] on button "Search" at bounding box center [700, 202] width 67 height 22
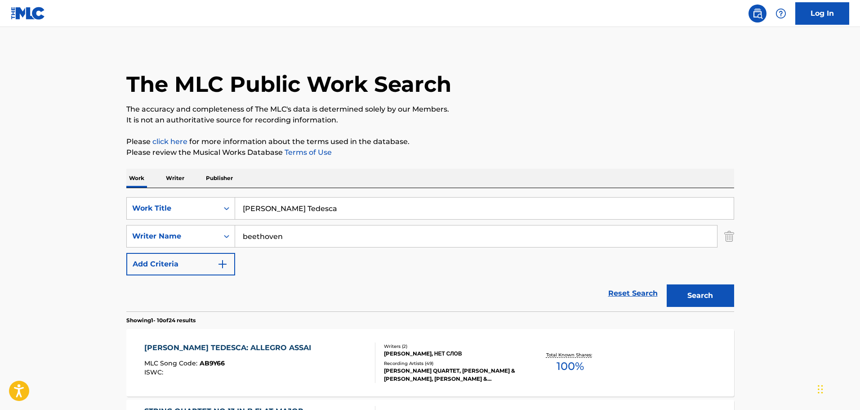
scroll to position [0, 0]
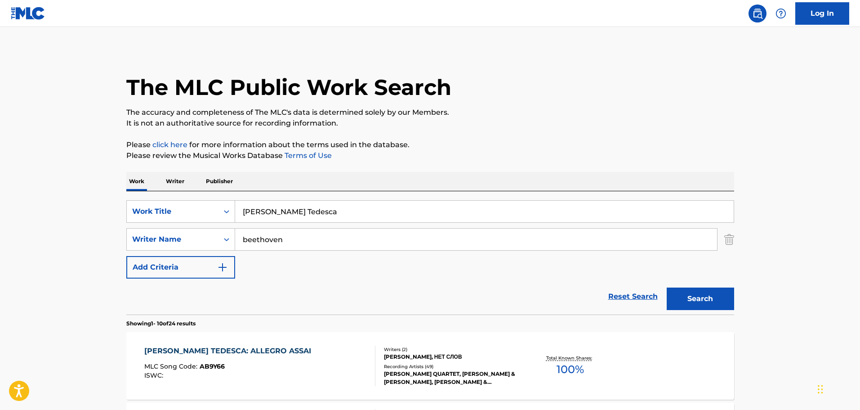
click at [292, 206] on input "[PERSON_NAME] Tedesca" at bounding box center [484, 212] width 499 height 22
paste input "String Quartet No.13, Op.130"
type input "String Quartet No.13, Op.130"
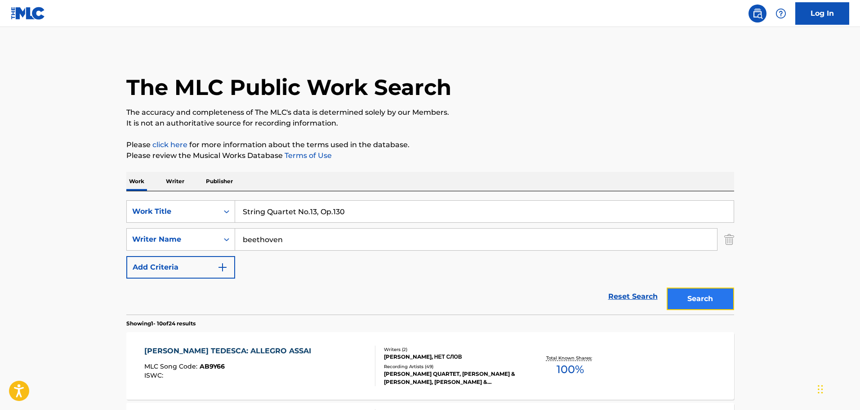
click at [693, 293] on button "Search" at bounding box center [700, 298] width 67 height 22
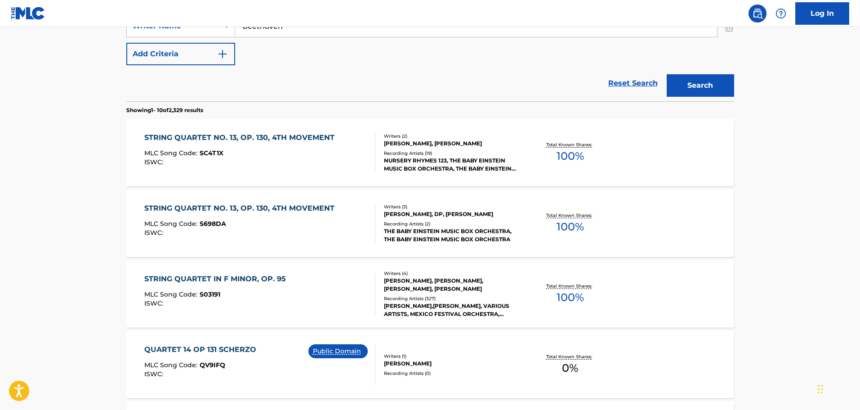
scroll to position [180, 0]
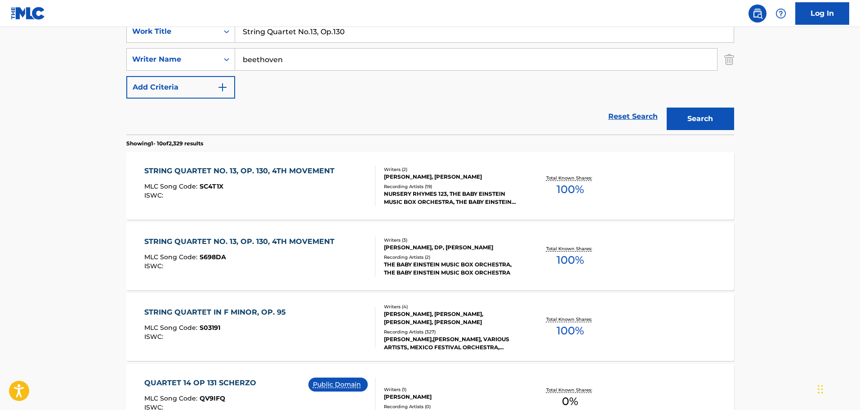
click at [228, 192] on div "MLC Song Code : SC4T1X" at bounding box center [241, 187] width 195 height 9
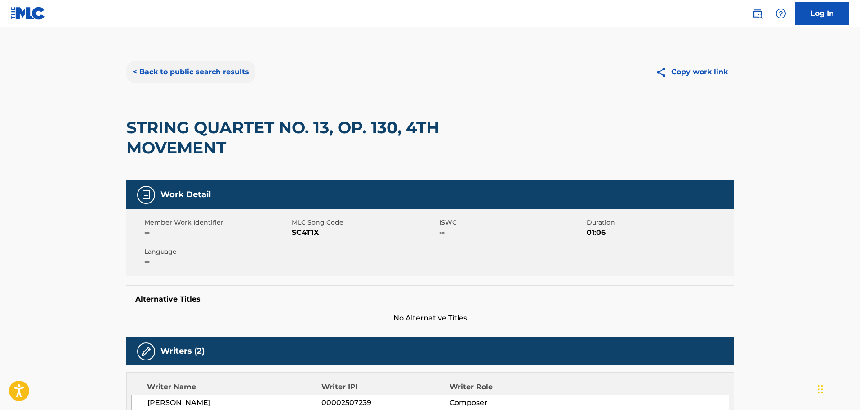
click at [227, 69] on button "< Back to public search results" at bounding box center [190, 72] width 129 height 22
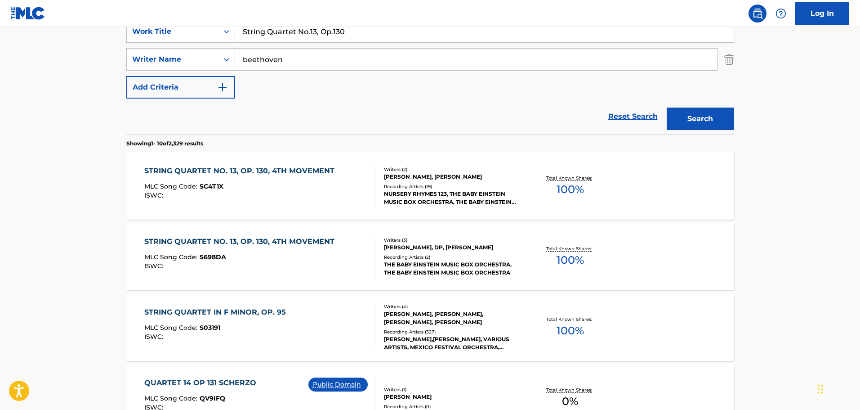
click at [226, 255] on div "MLC Song Code : S698DA" at bounding box center [241, 258] width 195 height 9
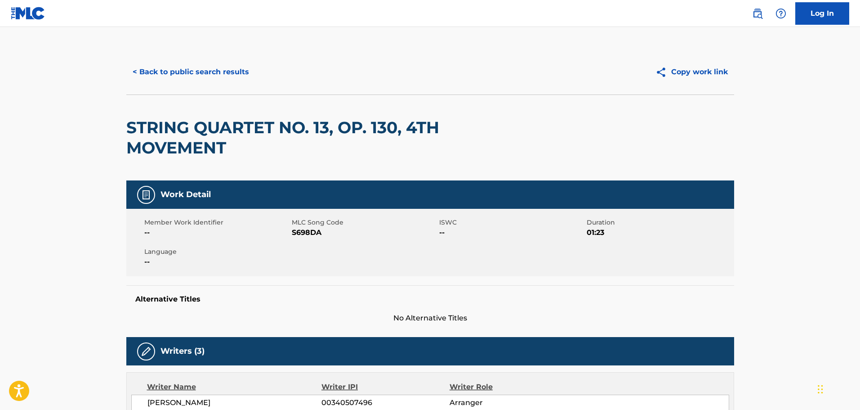
click at [160, 86] on div "< Back to public search results Copy work link" at bounding box center [430, 71] width 608 height 45
click at [161, 72] on button "< Back to public search results" at bounding box center [190, 72] width 129 height 22
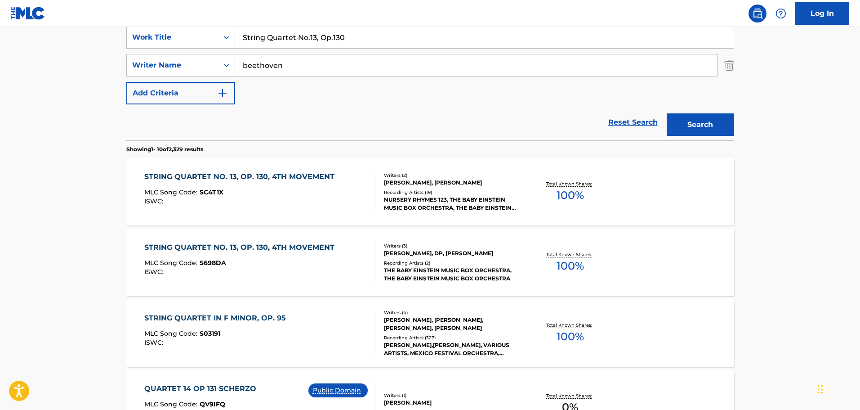
scroll to position [135, 0]
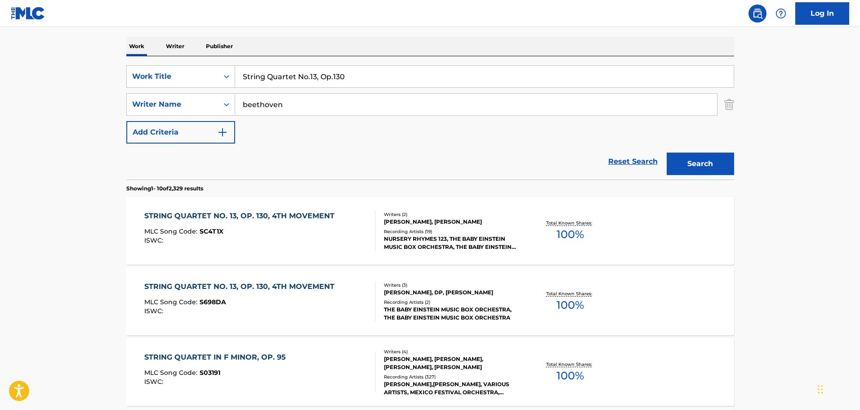
click at [295, 79] on input "String Quartet No.13, Op.130" at bounding box center [484, 77] width 499 height 22
paste input "Get On It"
type input "Get On It"
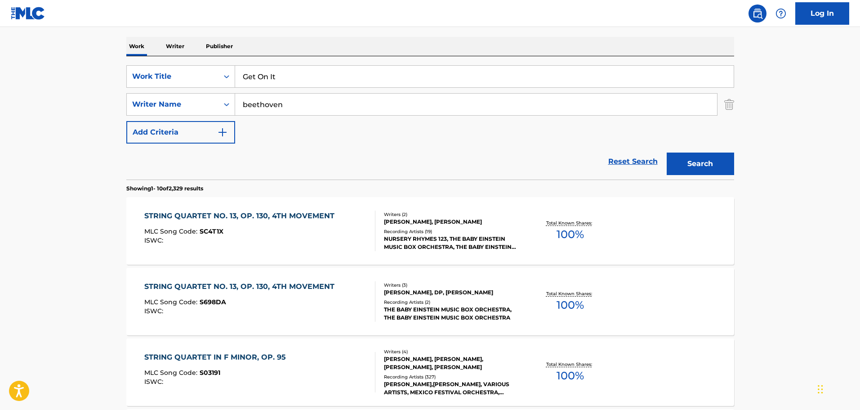
click at [279, 97] on input "beethoven" at bounding box center [476, 105] width 482 height 22
click at [667, 152] on button "Search" at bounding box center [700, 163] width 67 height 22
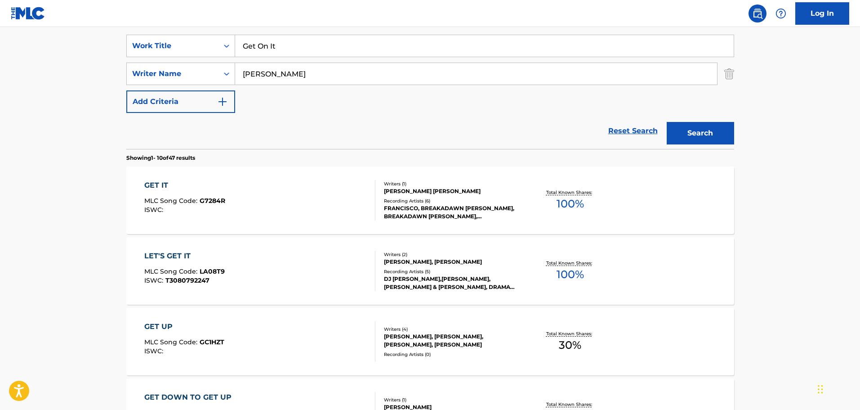
scroll to position [180, 0]
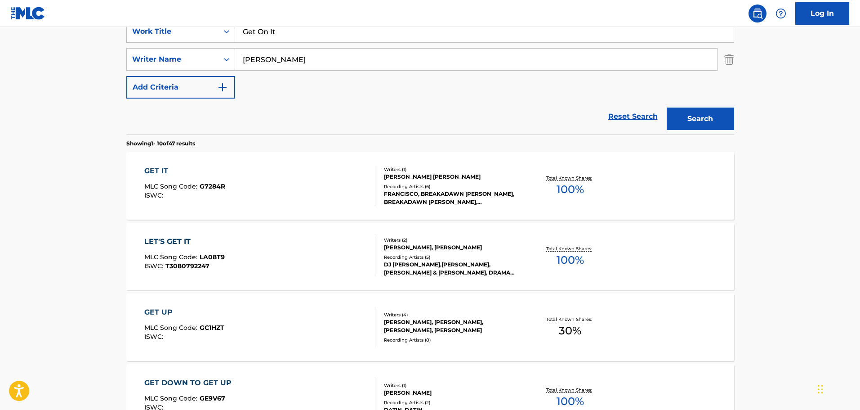
click at [287, 65] on input "[PERSON_NAME]" at bounding box center [476, 60] width 482 height 22
type input "[PERSON_NAME]"
click at [667, 107] on button "Search" at bounding box center [700, 118] width 67 height 22
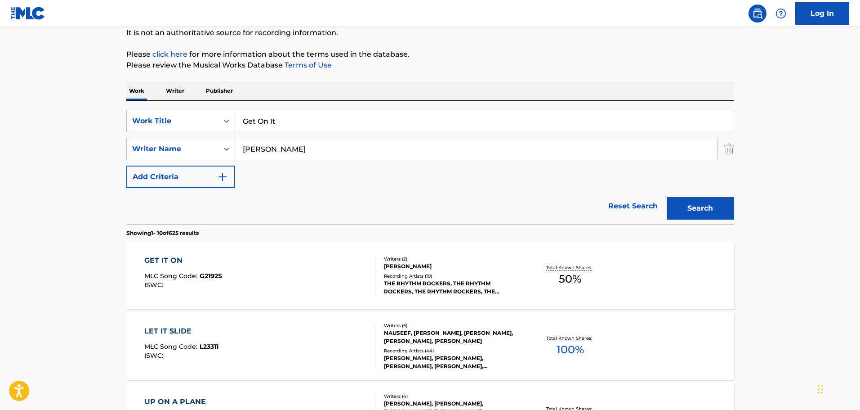
scroll to position [90, 0]
click at [249, 153] on input "[PERSON_NAME]" at bounding box center [476, 150] width 482 height 22
click at [667, 197] on button "Search" at bounding box center [700, 208] width 67 height 22
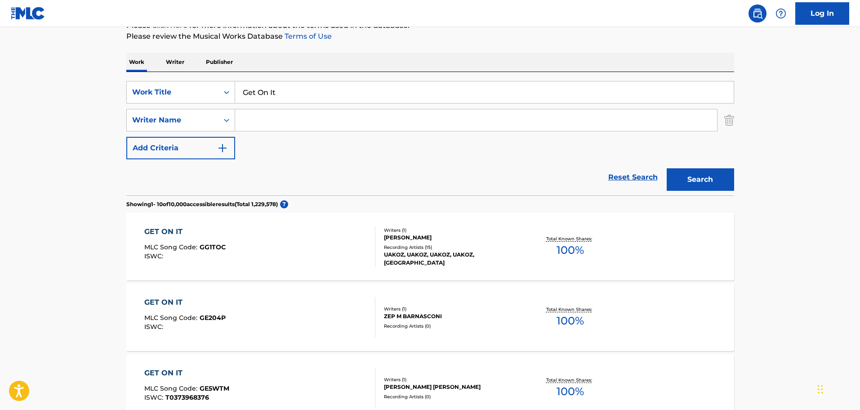
scroll to position [135, 0]
